Goal: Information Seeking & Learning: Find specific fact

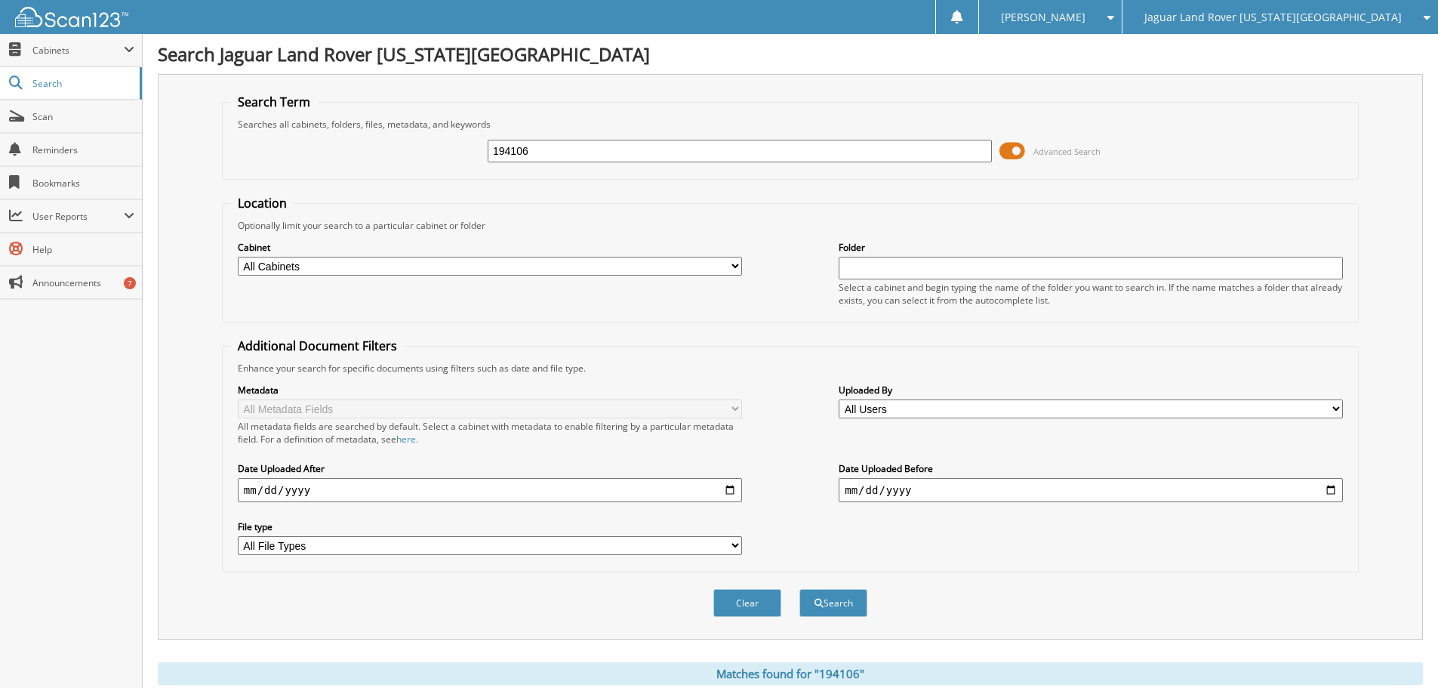
click at [881, 455] on div "Metadata All Metadata Fields All metadata fields are searched by default. Selec…" at bounding box center [790, 469] width 1120 height 190
click at [1324, 19] on span "Jaguar Land Rover [US_STATE][GEOGRAPHIC_DATA]" at bounding box center [1273, 17] width 257 height 9
click at [1285, 38] on link "Red [PERSON_NAME] Cadillac & Collision Center" at bounding box center [1281, 47] width 316 height 26
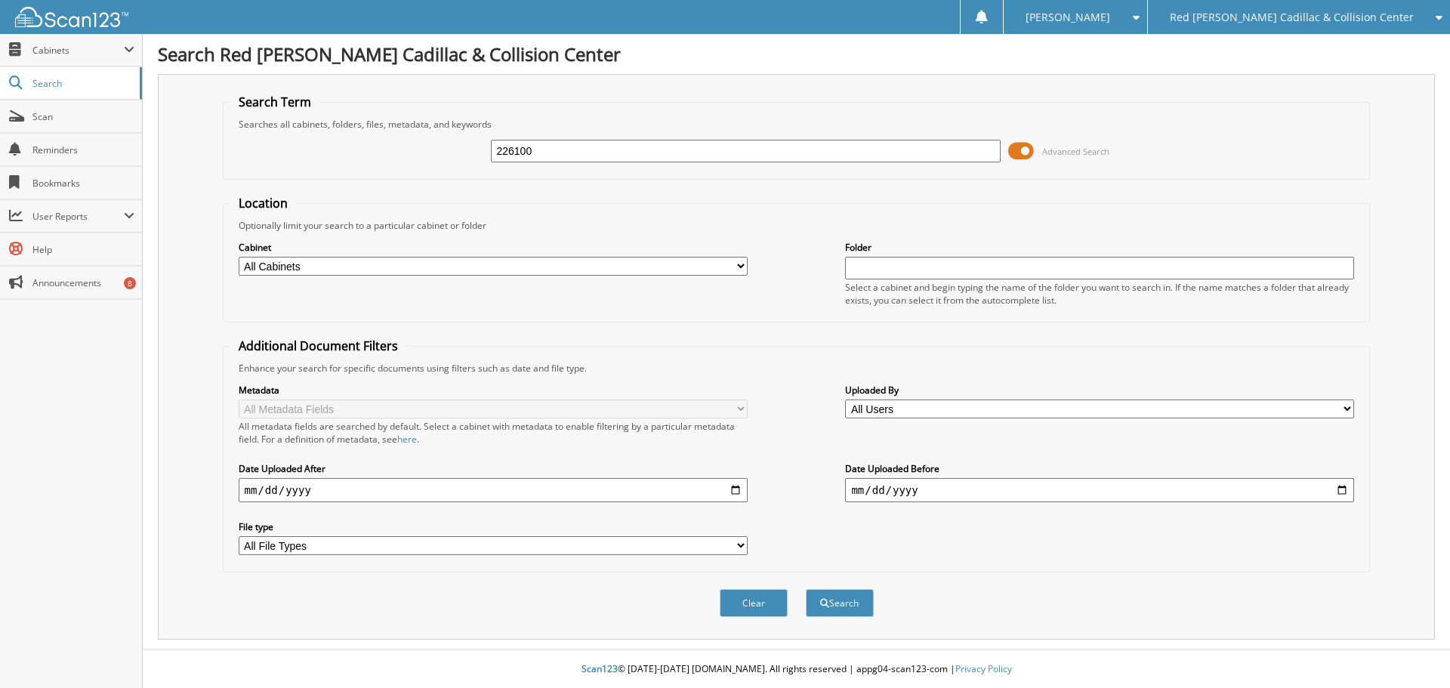
type input "226100"
click at [806, 589] on button "Search" at bounding box center [840, 603] width 68 height 28
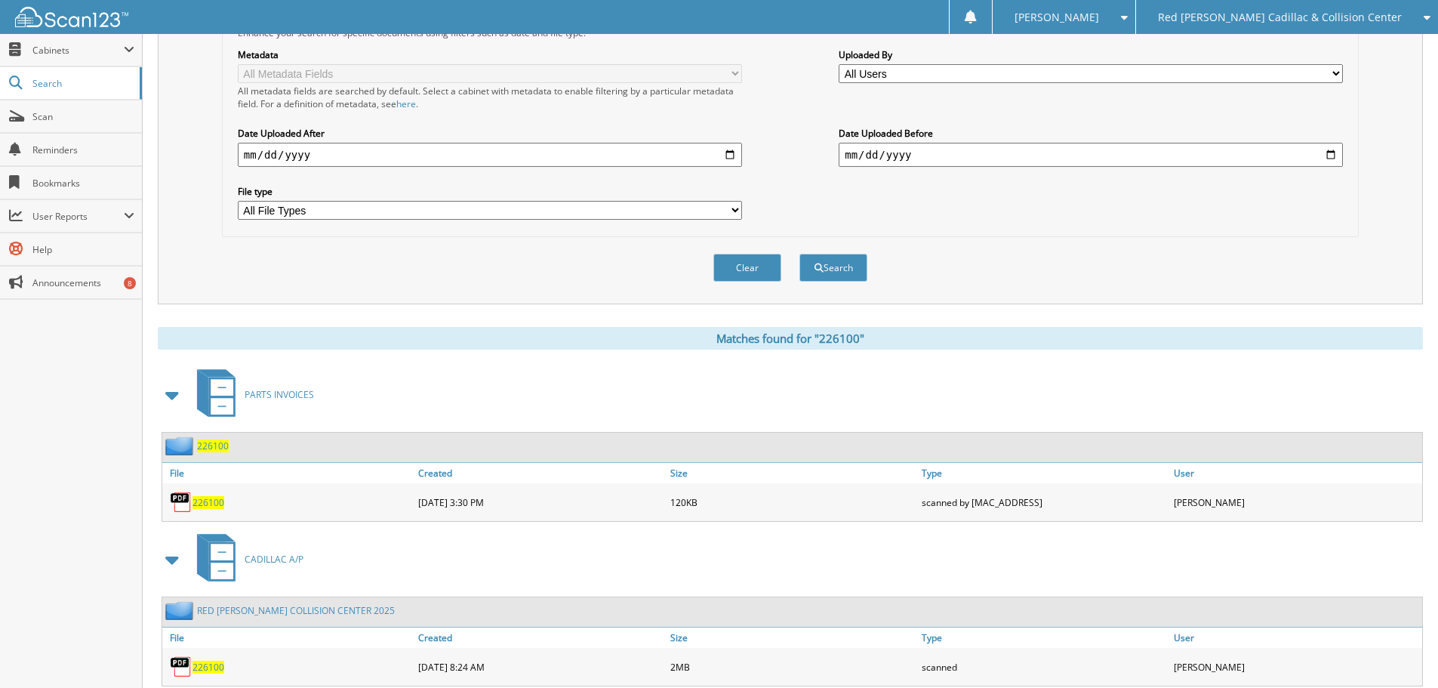
scroll to position [380, 0]
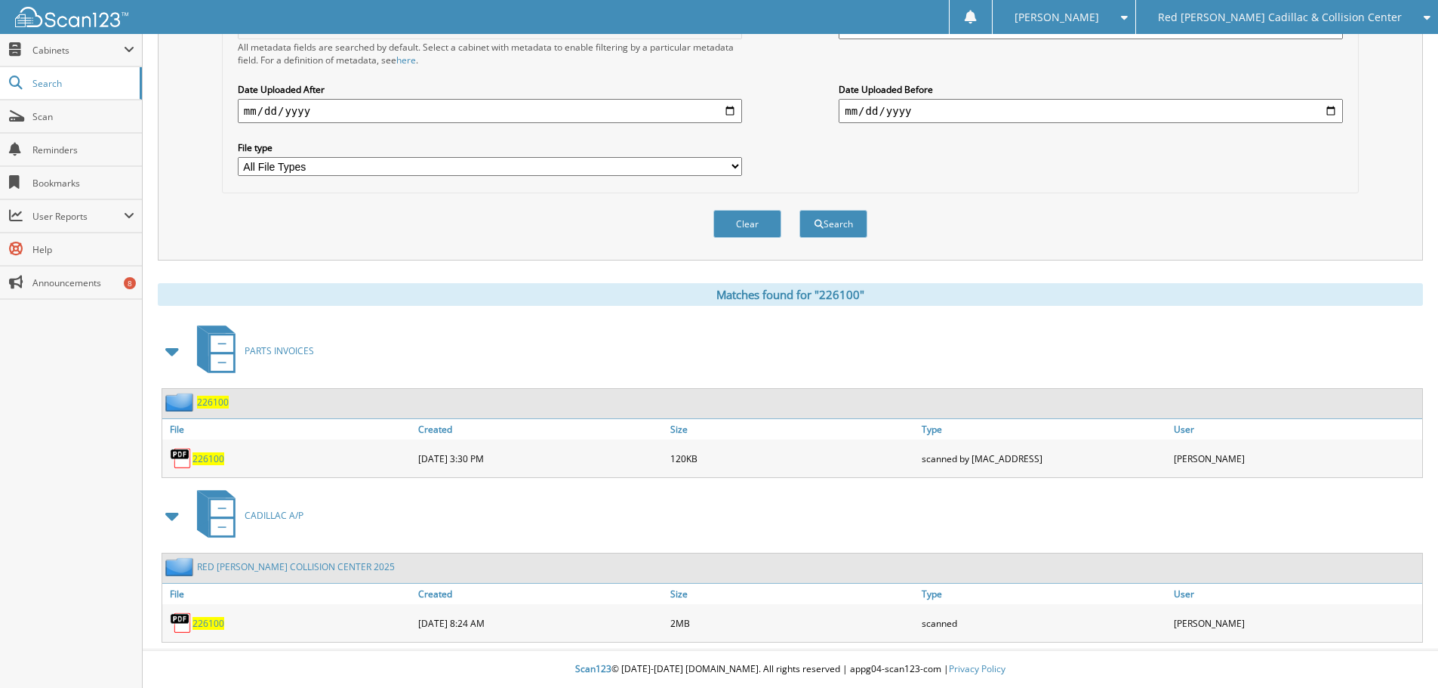
click at [206, 626] on span "226100" at bounding box center [209, 623] width 32 height 13
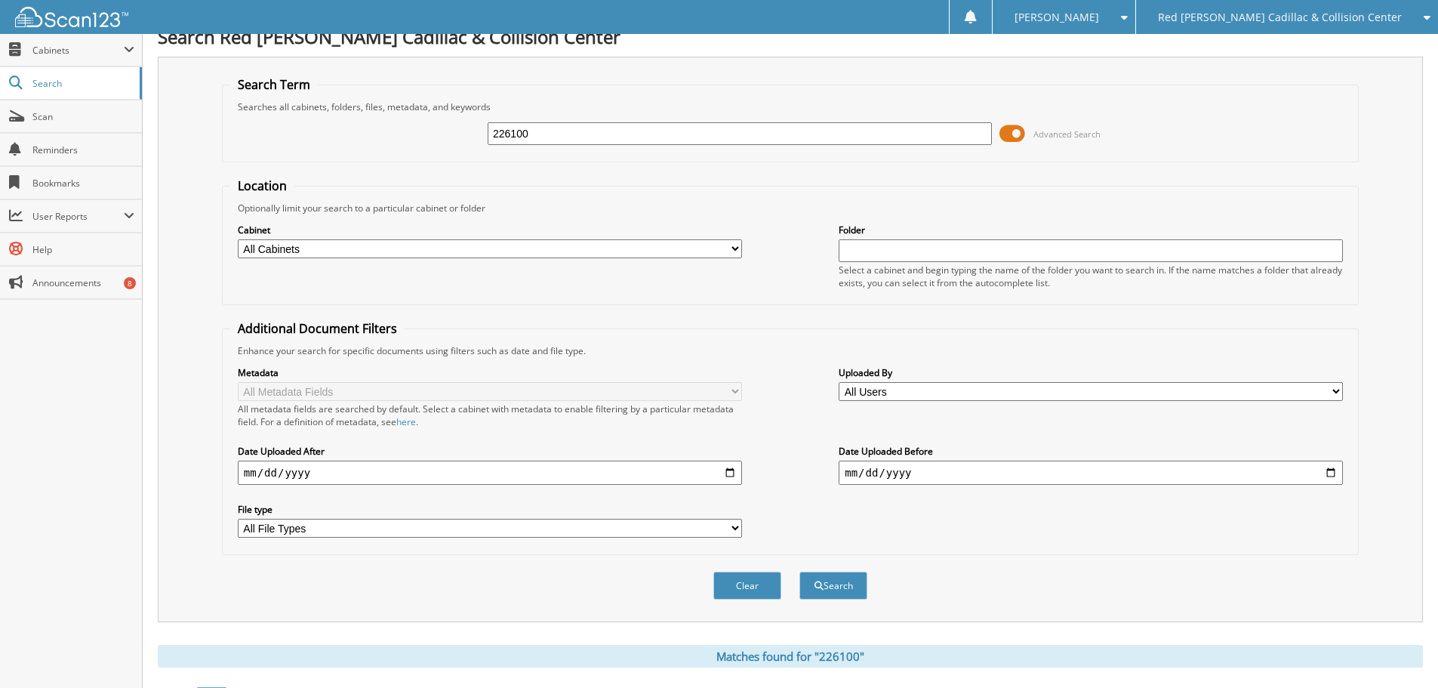
scroll to position [0, 0]
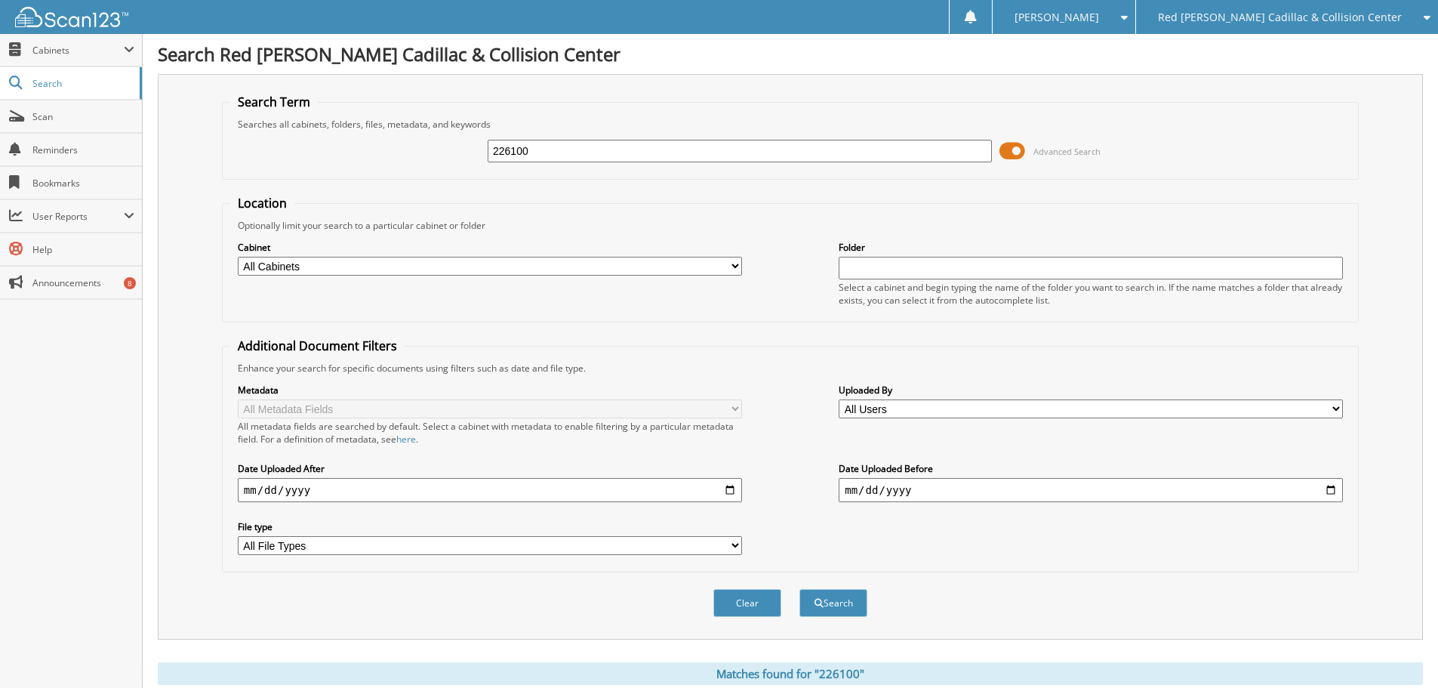
click at [1288, 22] on span "Red [PERSON_NAME] Cadillac & Collision Center" at bounding box center [1280, 17] width 244 height 9
click at [1265, 45] on link "Jaguar Land Rover [US_STATE][GEOGRAPHIC_DATA]" at bounding box center [1287, 47] width 302 height 26
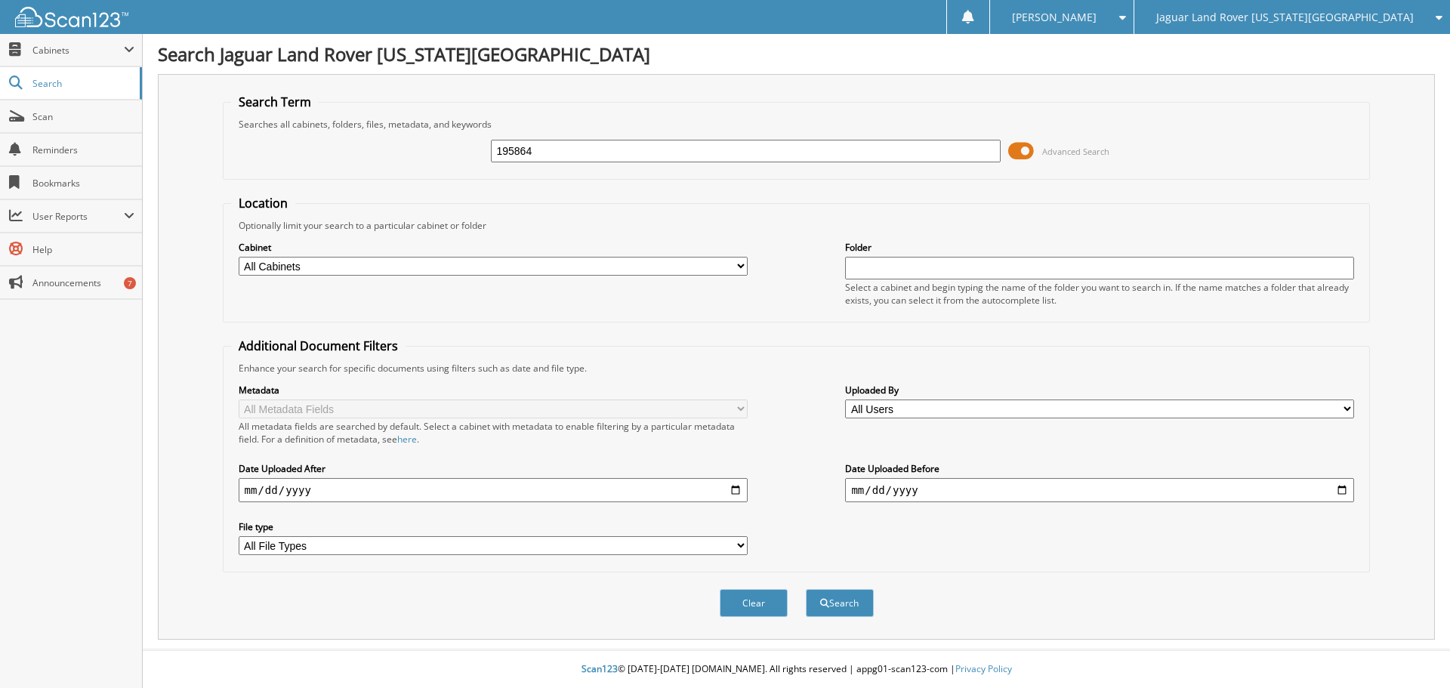
type input "195864"
click at [806, 589] on button "Search" at bounding box center [840, 603] width 68 height 28
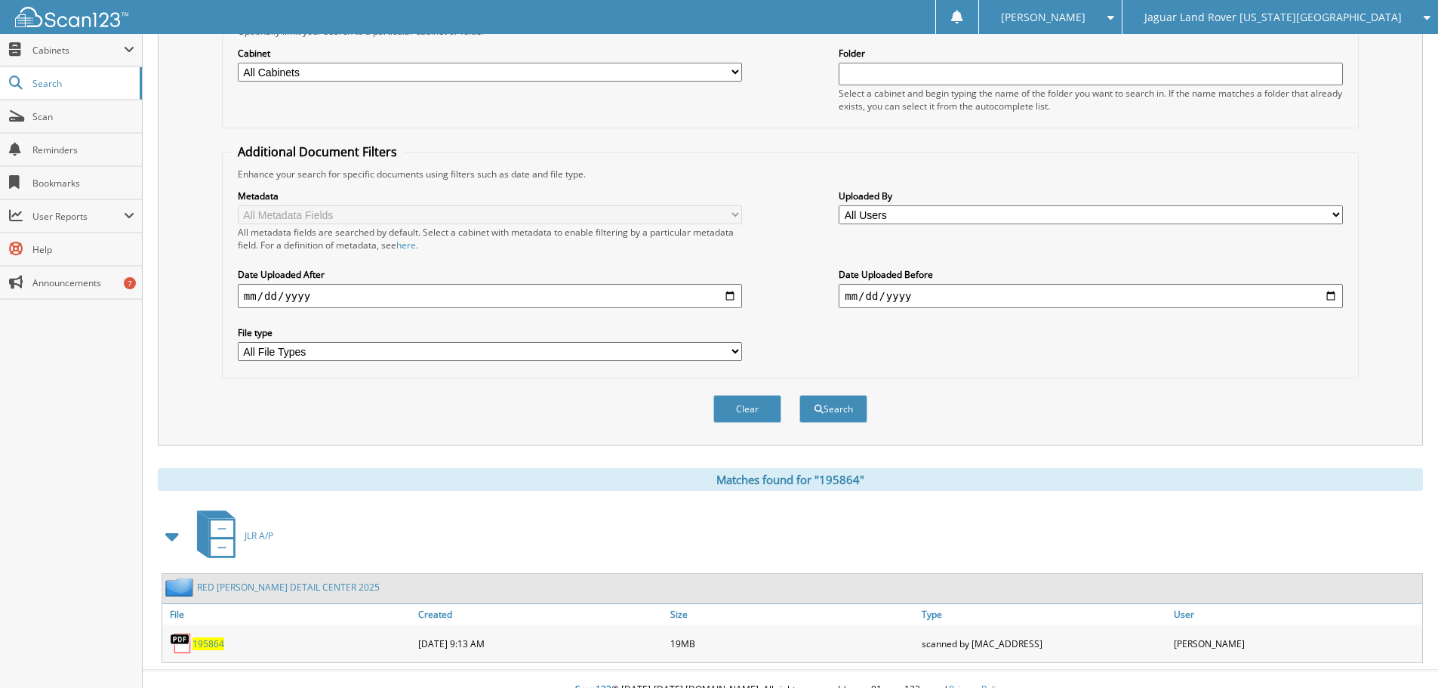
scroll to position [215, 0]
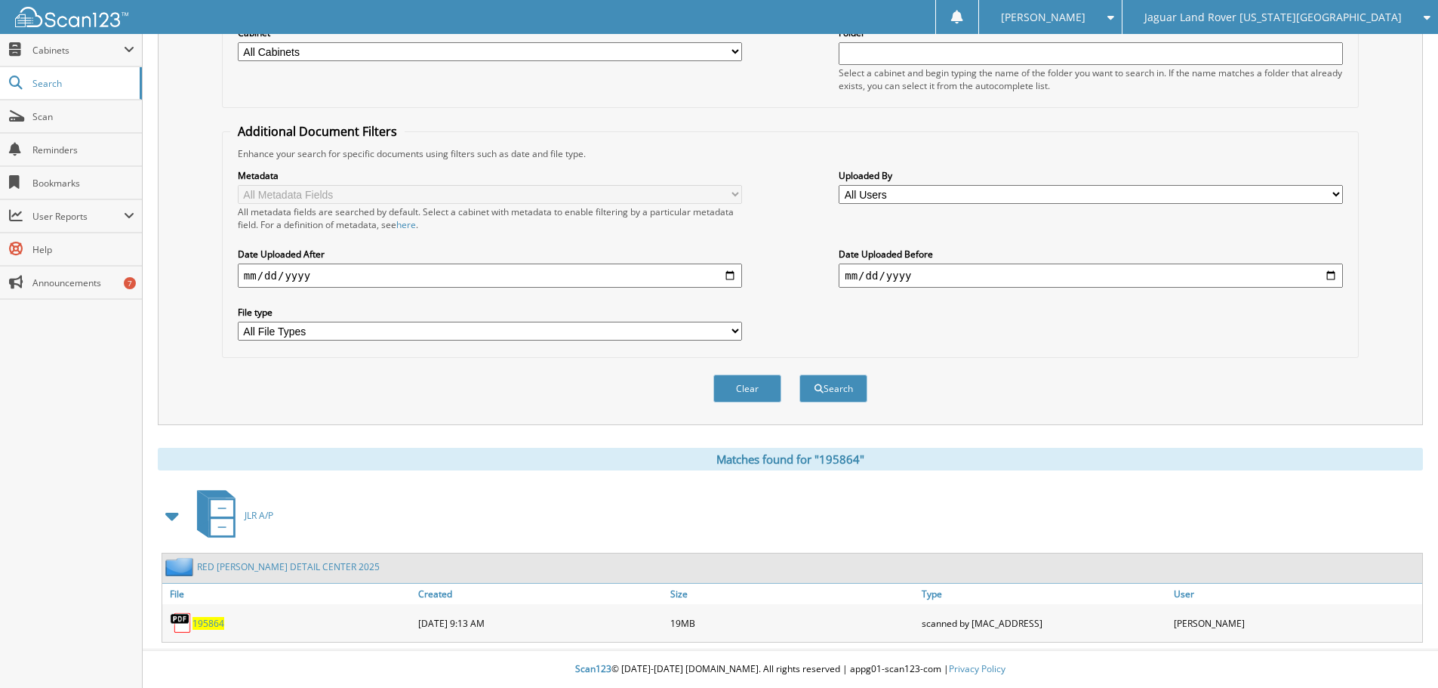
click at [210, 621] on span "195864" at bounding box center [209, 623] width 32 height 13
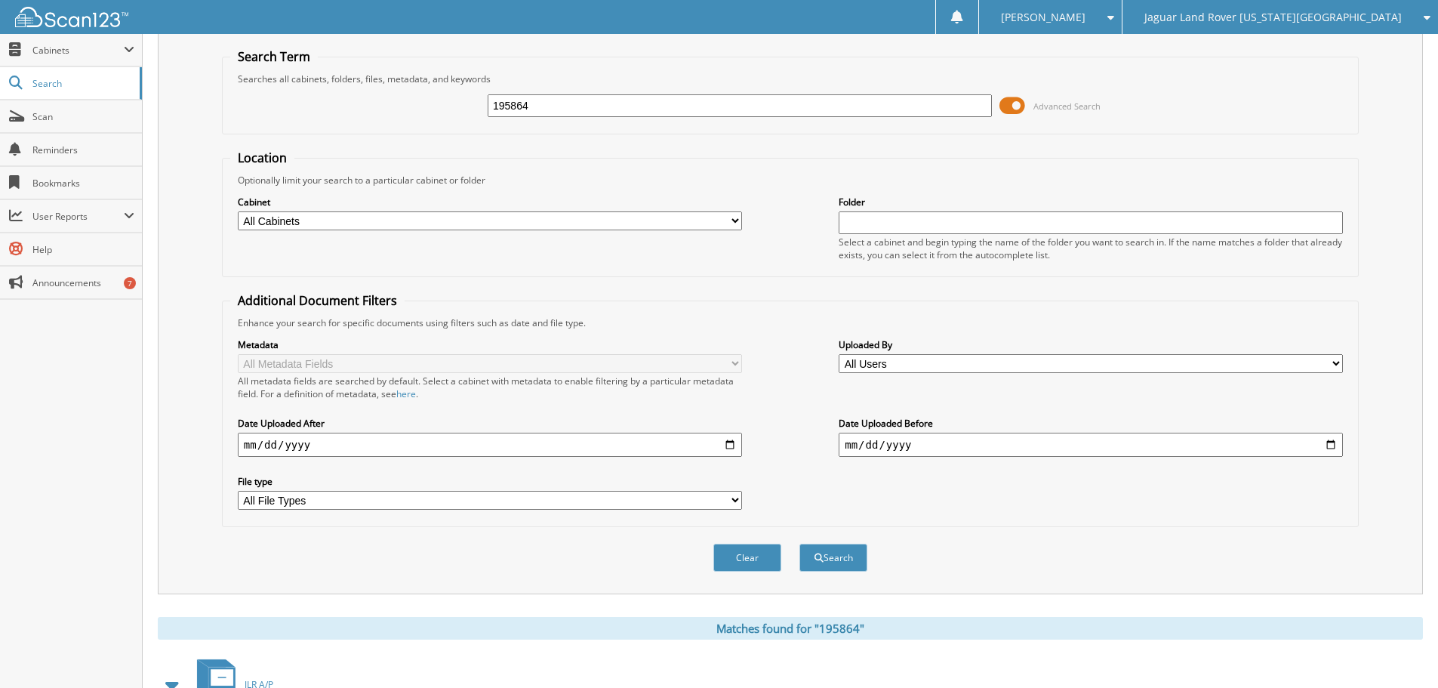
scroll to position [0, 0]
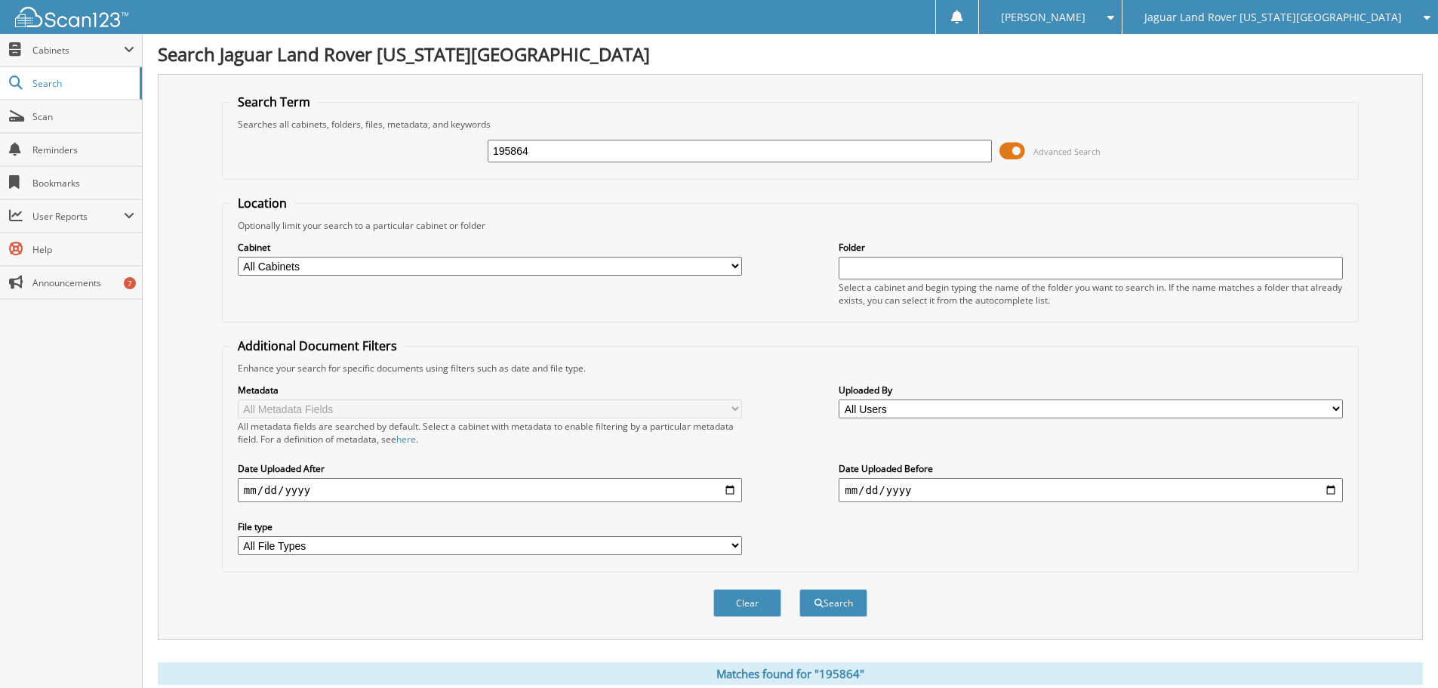
drag, startPoint x: 606, startPoint y: 158, endPoint x: 451, endPoint y: 165, distance: 154.9
click at [461, 159] on div "195864 Advanced Search" at bounding box center [790, 151] width 1120 height 41
type input "IMBRANDED"
click at [800, 589] on button "Search" at bounding box center [834, 603] width 68 height 28
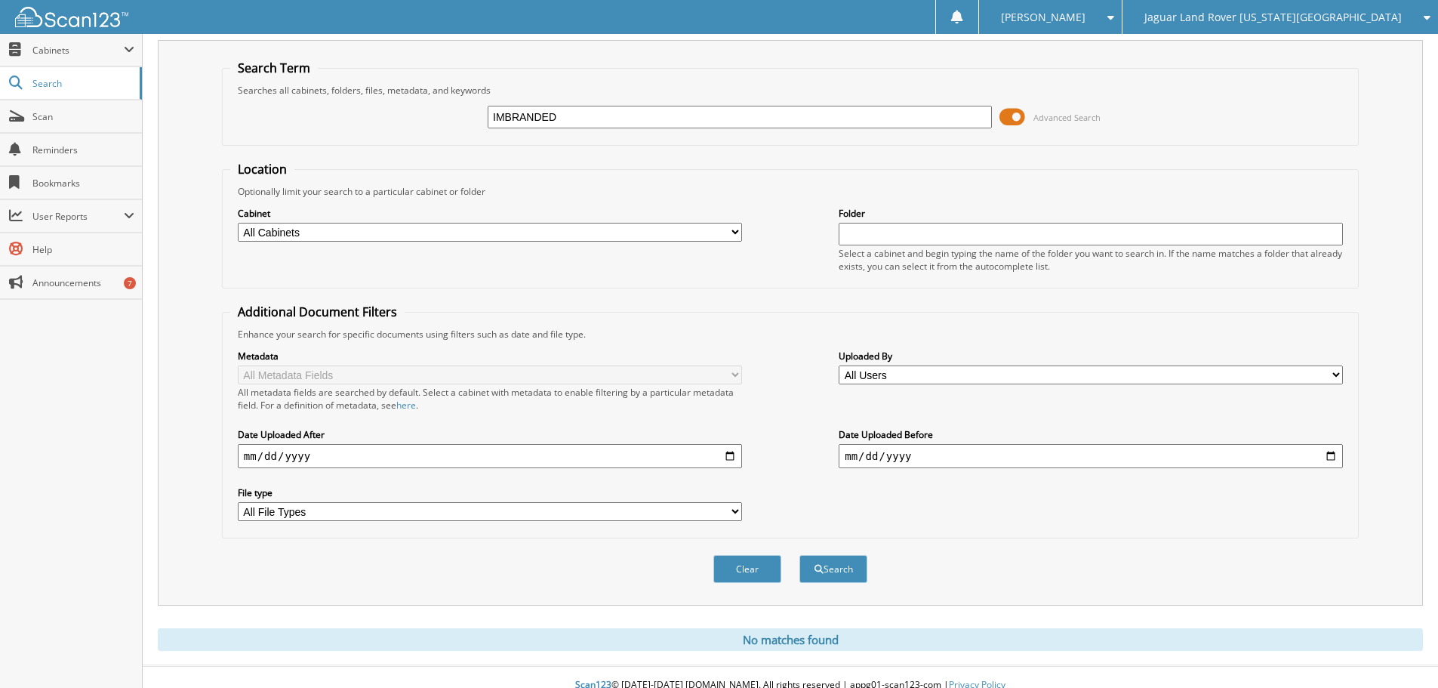
scroll to position [51, 0]
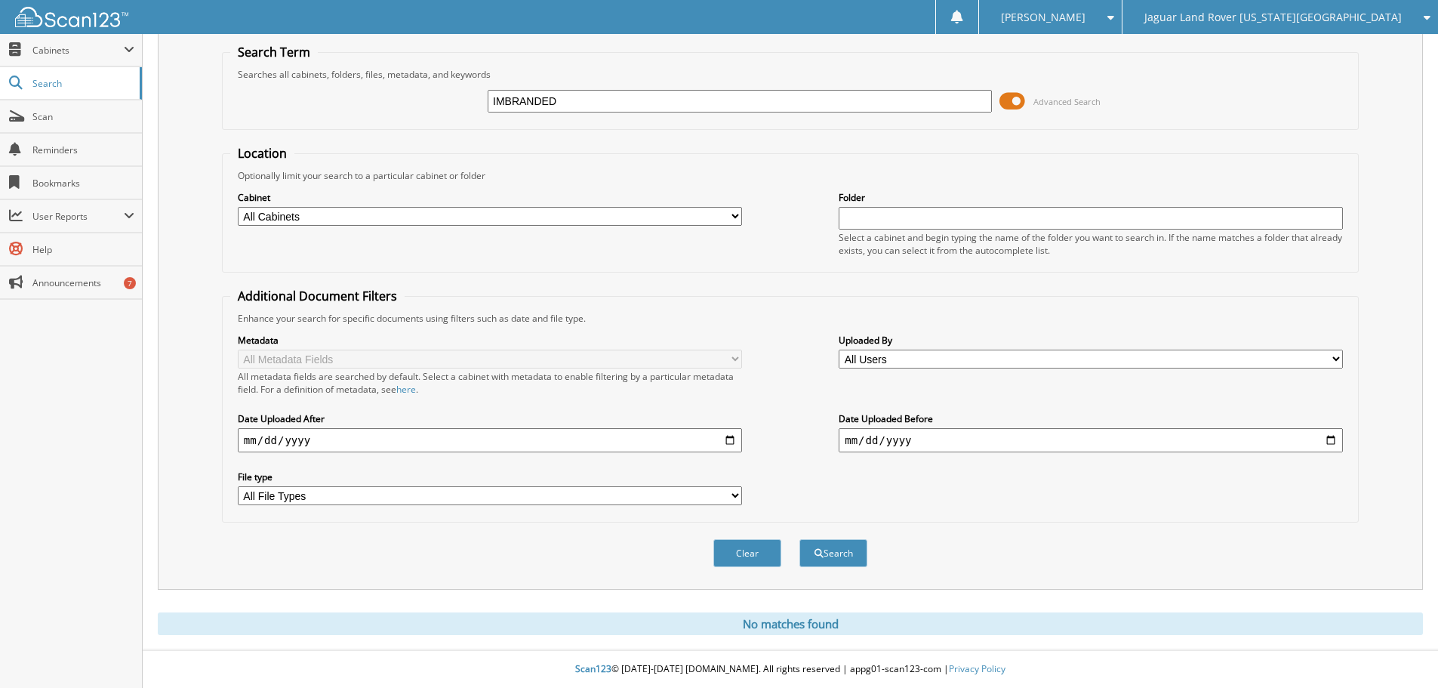
click at [505, 102] on input "IMBRANDED" at bounding box center [740, 101] width 504 height 23
type input "IM BRANDED"
click at [800, 539] on button "Search" at bounding box center [834, 553] width 68 height 28
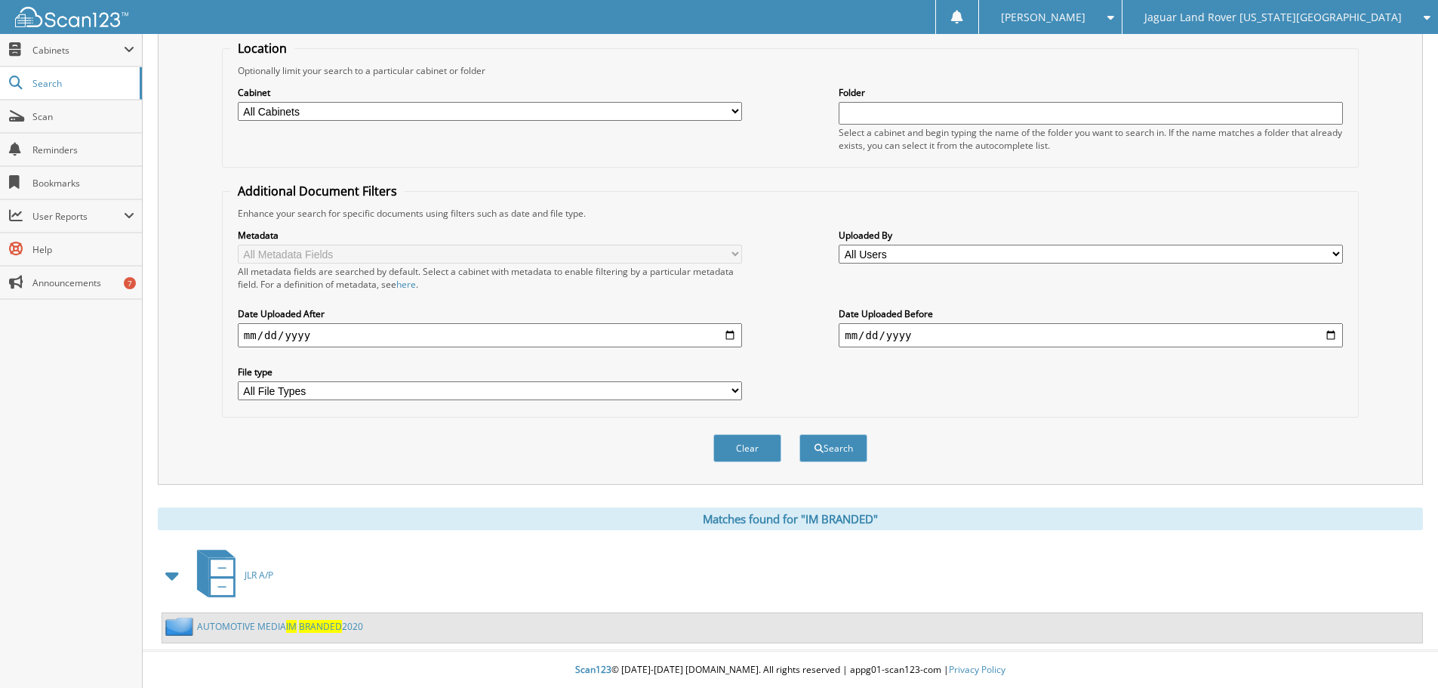
scroll to position [156, 0]
click at [350, 627] on link "AUTOMOTIVE MEDIA IM BRANDED 2020" at bounding box center [280, 625] width 166 height 13
